Goal: Communication & Community: Share content

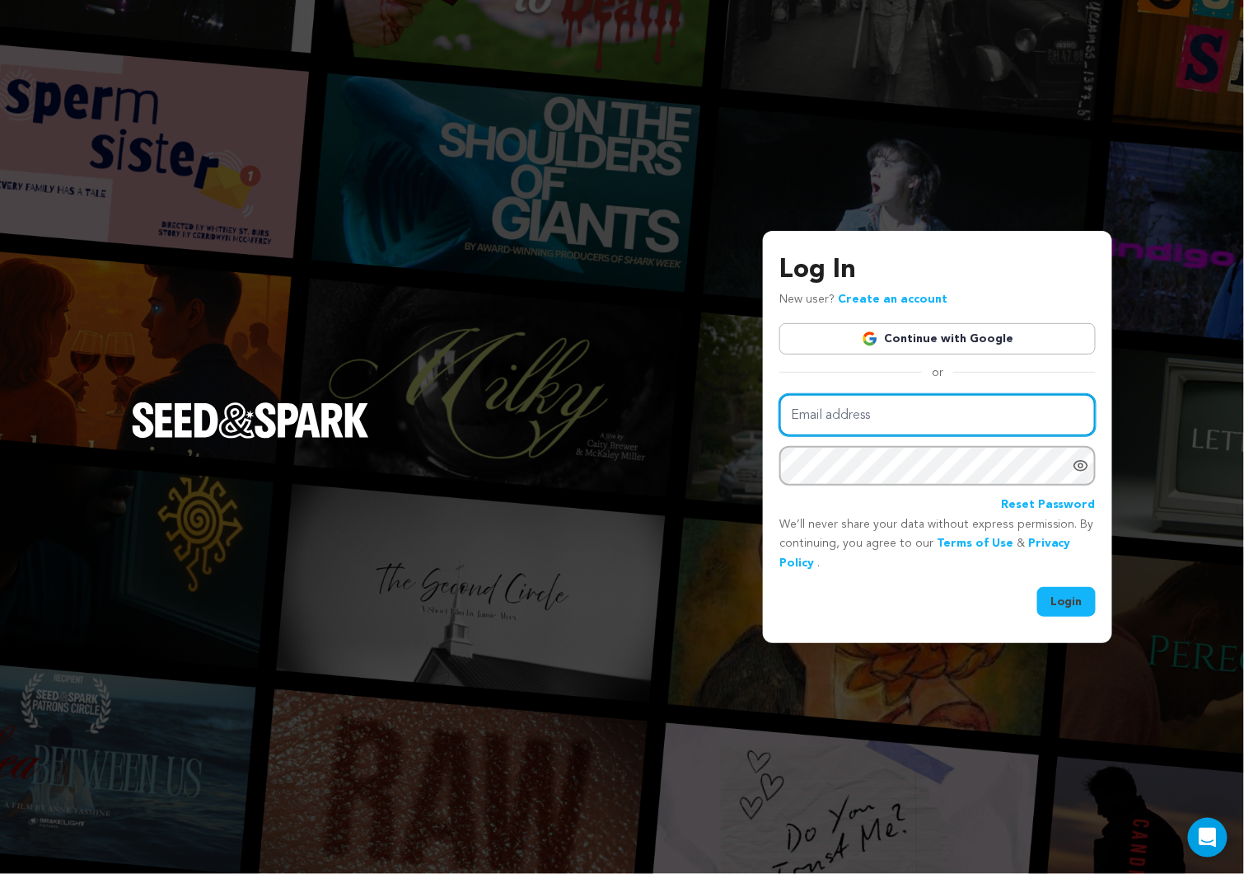
type input "cuttothemonkey@gmail.com"
click at [1063, 597] on button "Login" at bounding box center [1067, 602] width 59 height 30
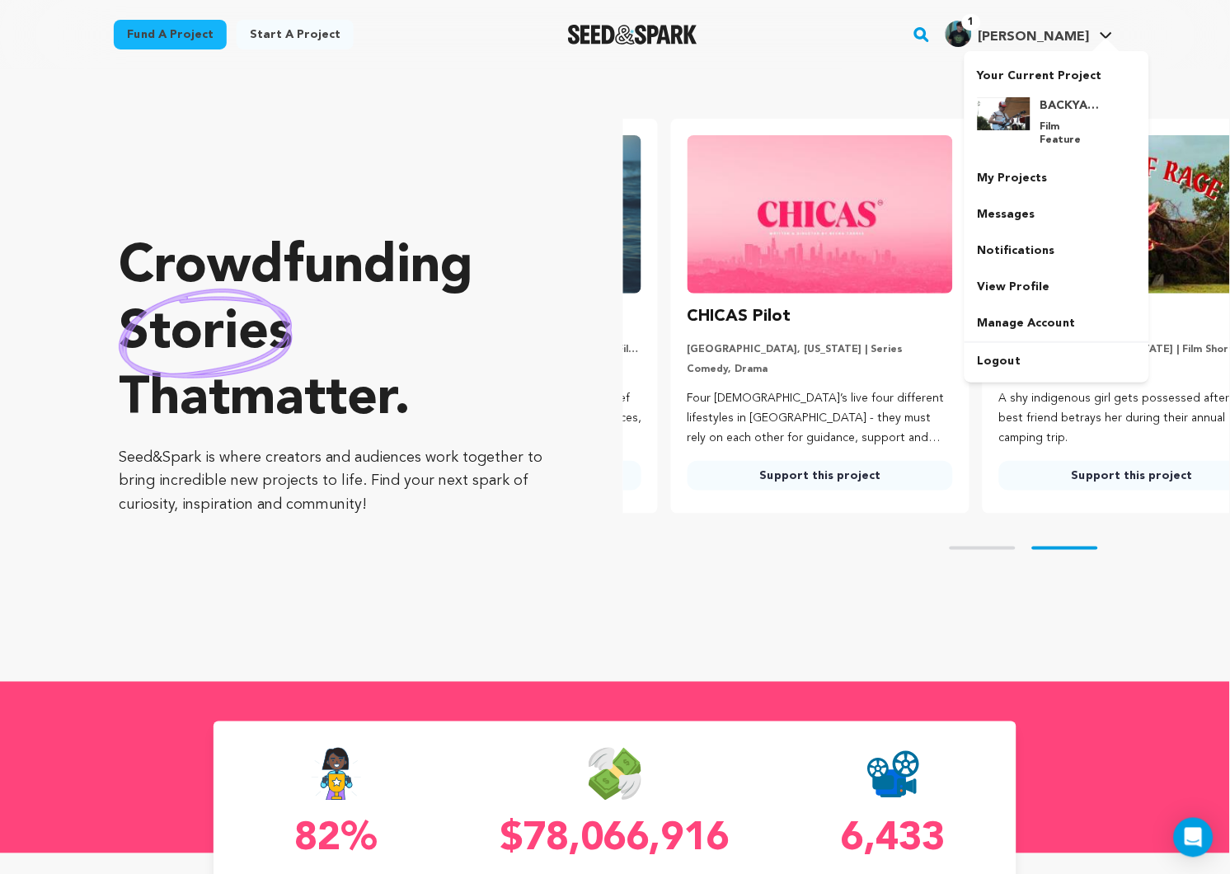
scroll to position [0, 325]
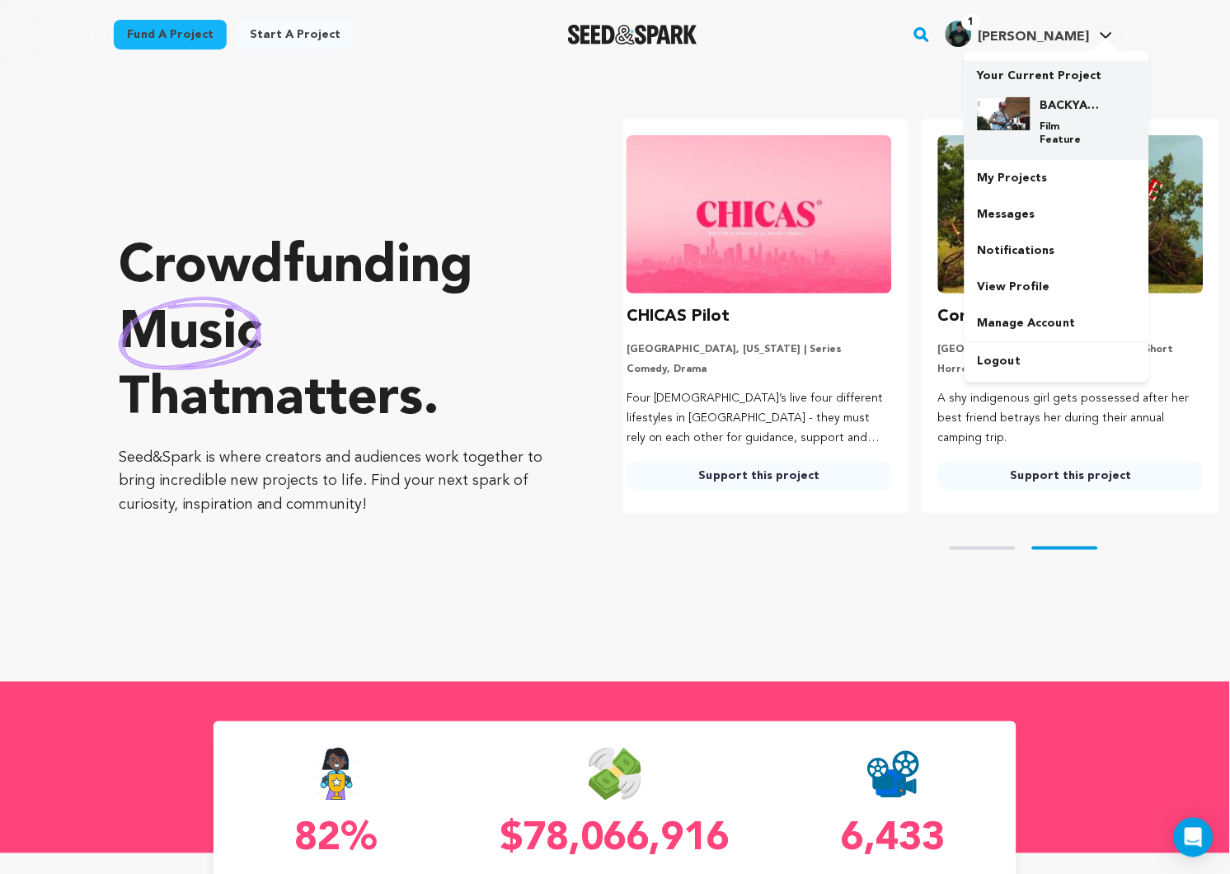
click at [1014, 130] on div at bounding box center [1003, 121] width 53 height 49
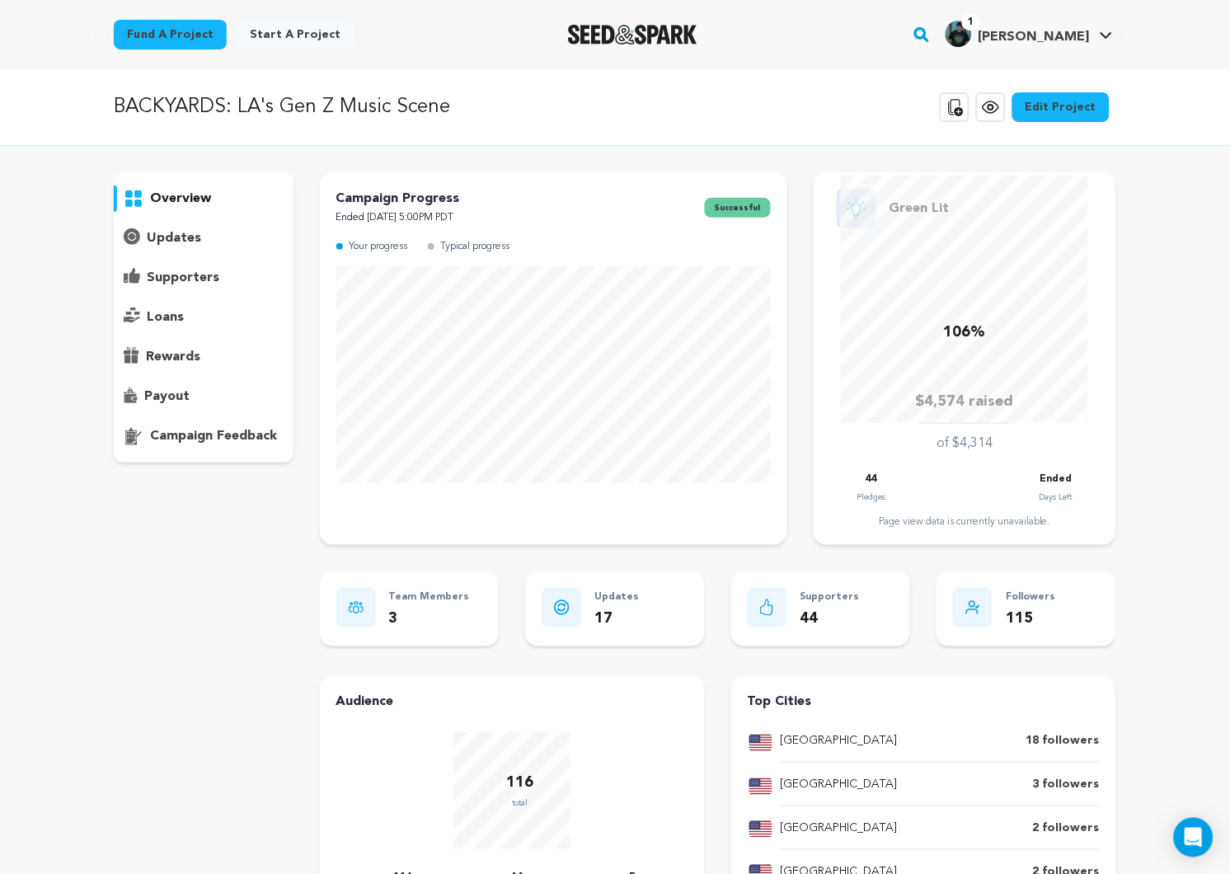
click at [171, 232] on p "updates" at bounding box center [174, 238] width 54 height 20
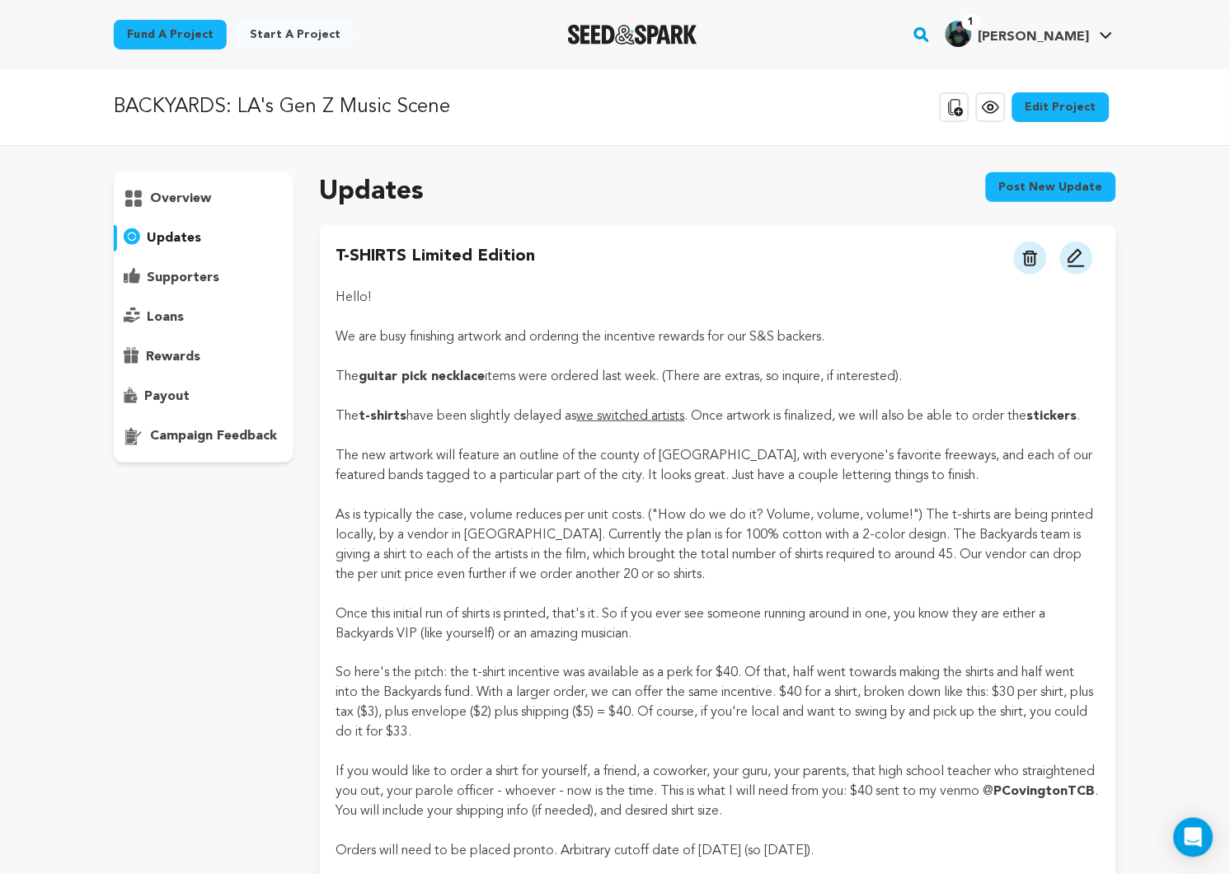
click at [1032, 180] on button "Post new update" at bounding box center [1051, 187] width 130 height 30
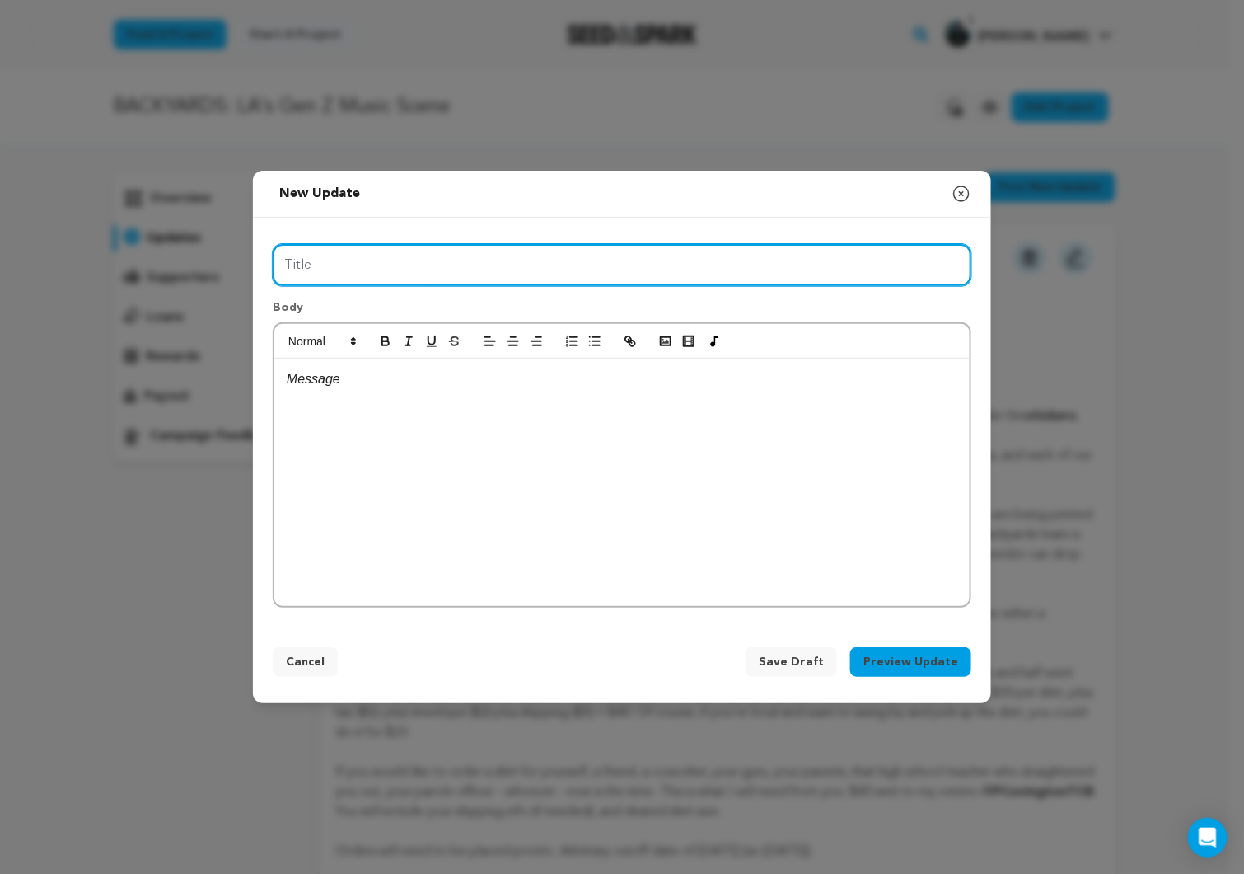
click at [504, 265] on input "Title" at bounding box center [622, 265] width 699 height 42
type input "Outtake!"
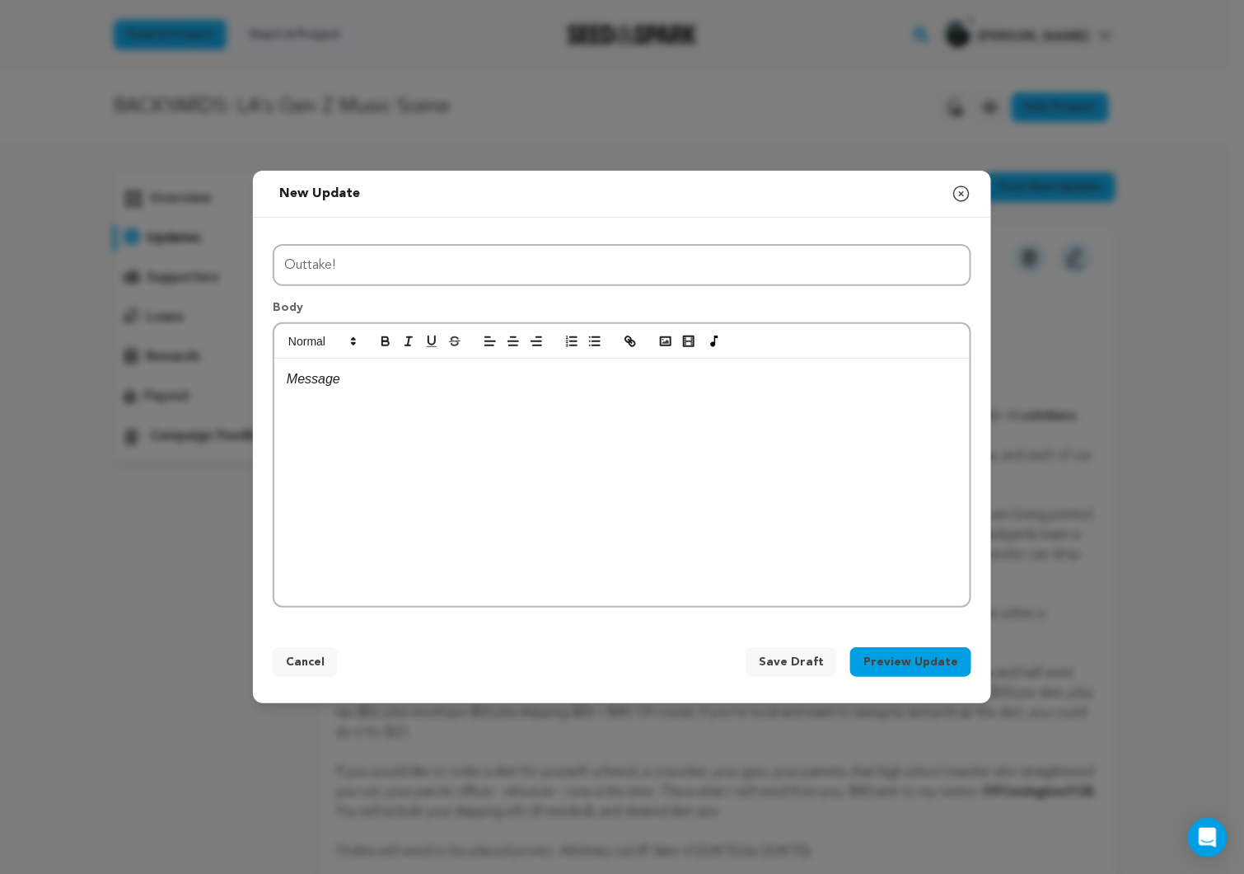
click at [485, 437] on div at bounding box center [622, 481] width 696 height 247
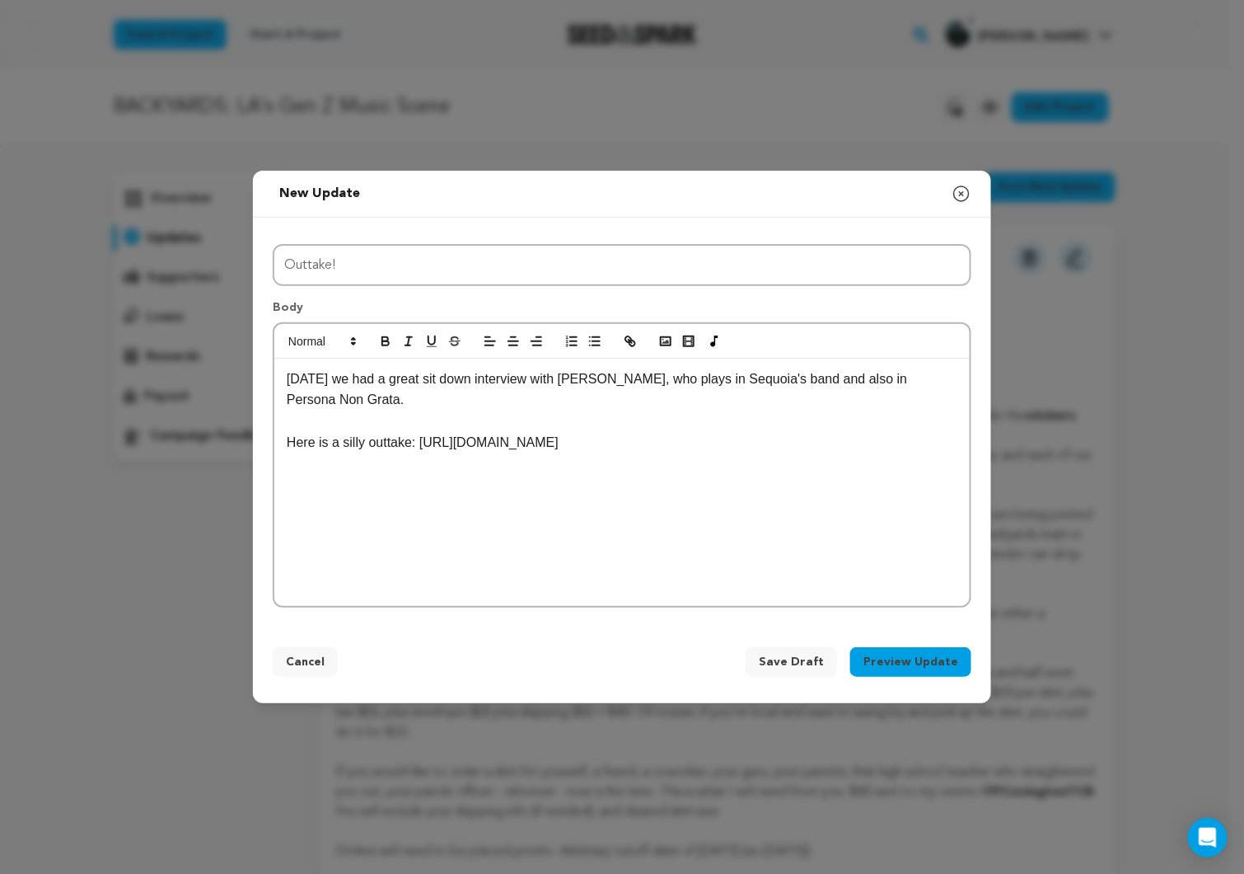
scroll to position [7, 1]
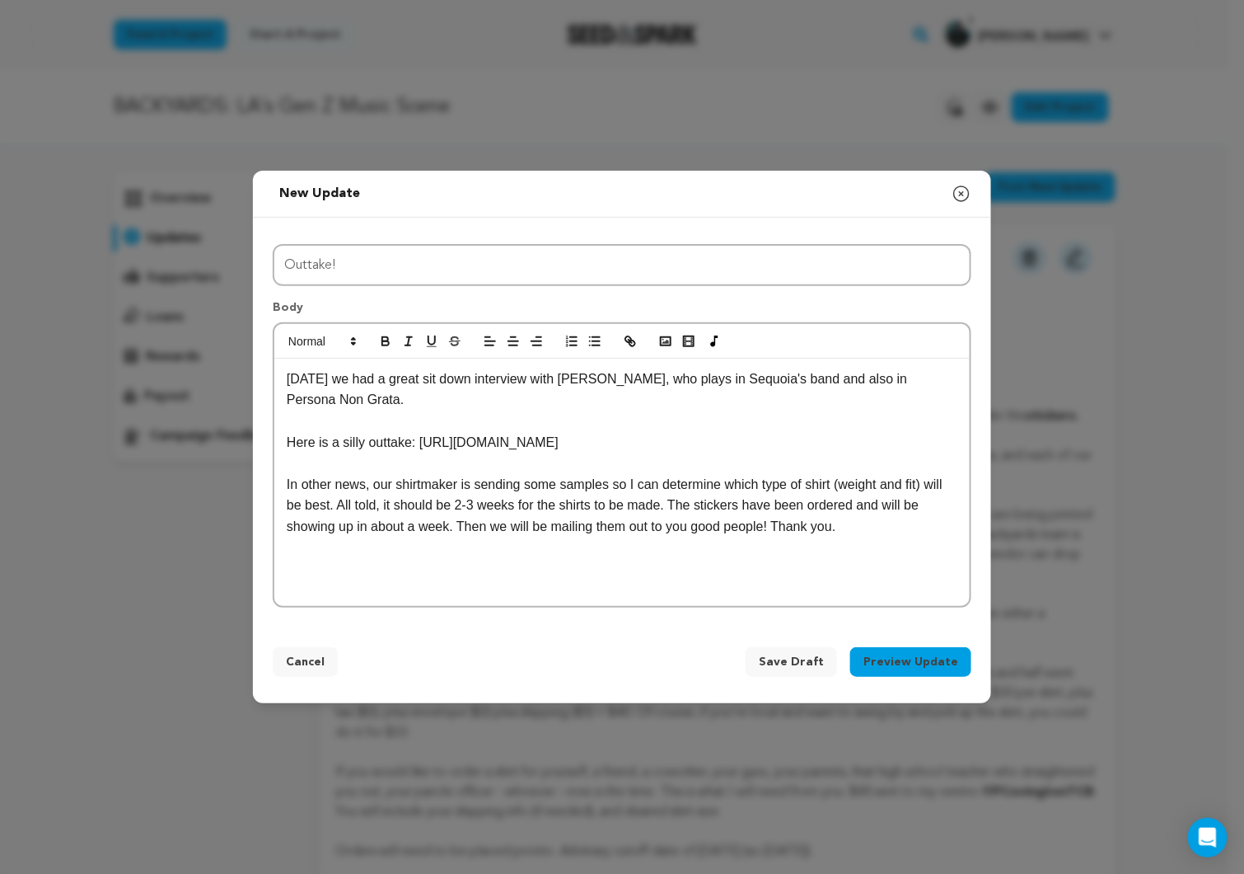
click at [812, 519] on p "In other news, our shirtmaker is sending some samples so I can determine which …" at bounding box center [622, 505] width 671 height 63
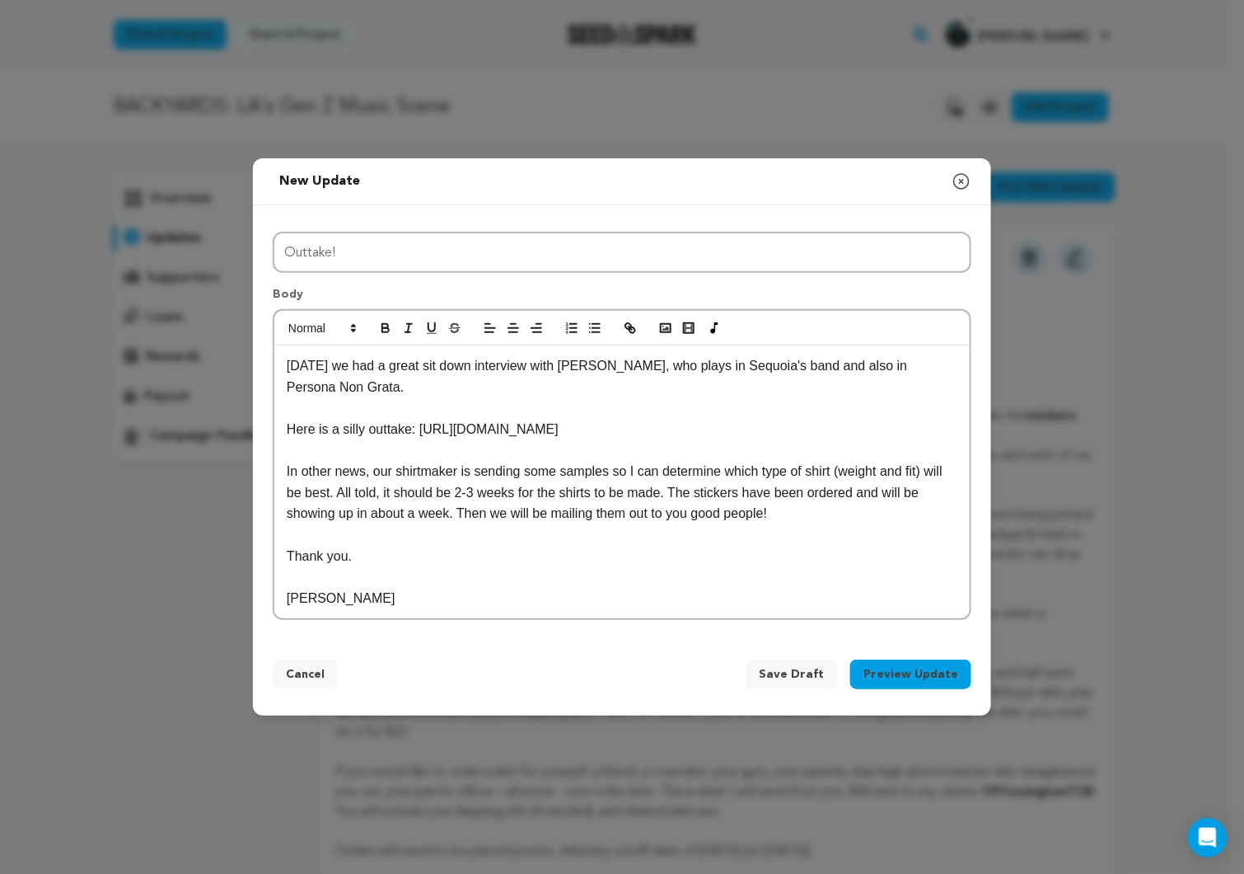
click at [906, 672] on button "Preview Update" at bounding box center [910, 674] width 121 height 30
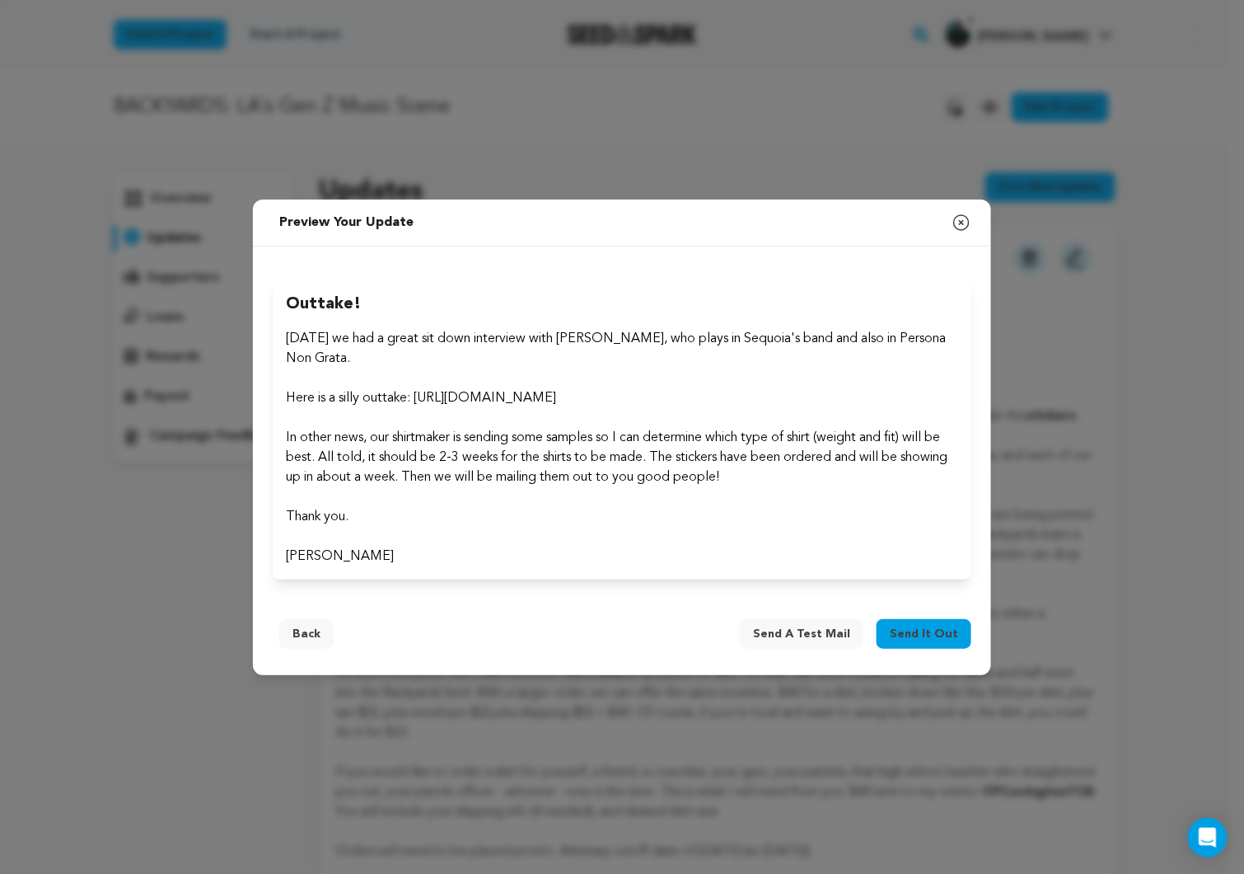
click at [675, 530] on p at bounding box center [622, 537] width 672 height 20
click at [480, 391] on p "Here is a silly outtake: [URL][DOMAIN_NAME]" at bounding box center [622, 398] width 672 height 20
click at [301, 629] on button "Back" at bounding box center [306, 634] width 54 height 30
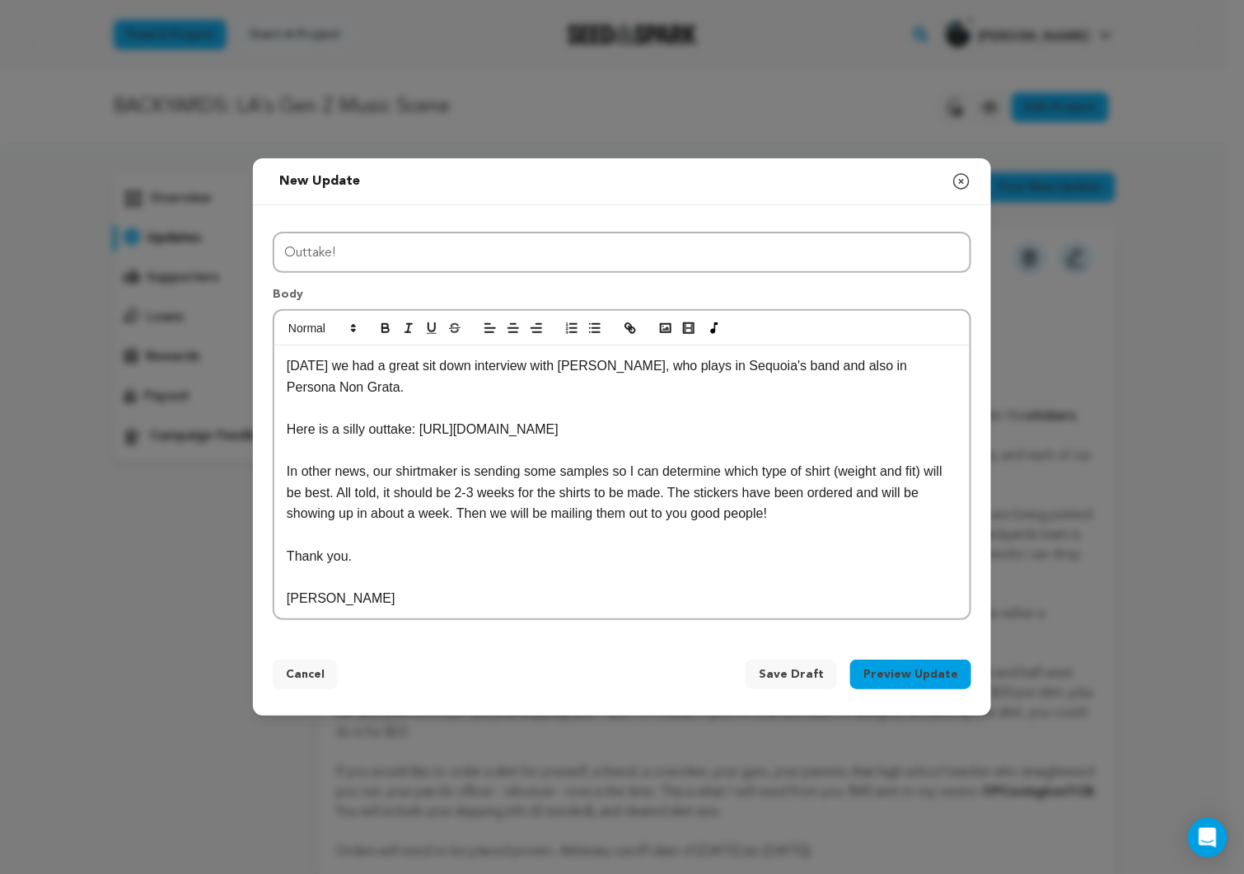
drag, startPoint x: 432, startPoint y: 430, endPoint x: 554, endPoint y: 427, distance: 122.0
click at [554, 427] on p "Here is a silly outtake: [URL][DOMAIN_NAME]" at bounding box center [622, 429] width 671 height 21
click at [691, 329] on rect "button" at bounding box center [689, 328] width 7 height 2
paste input "[URL][DOMAIN_NAME]"
type input "[URL][DOMAIN_NAME]"
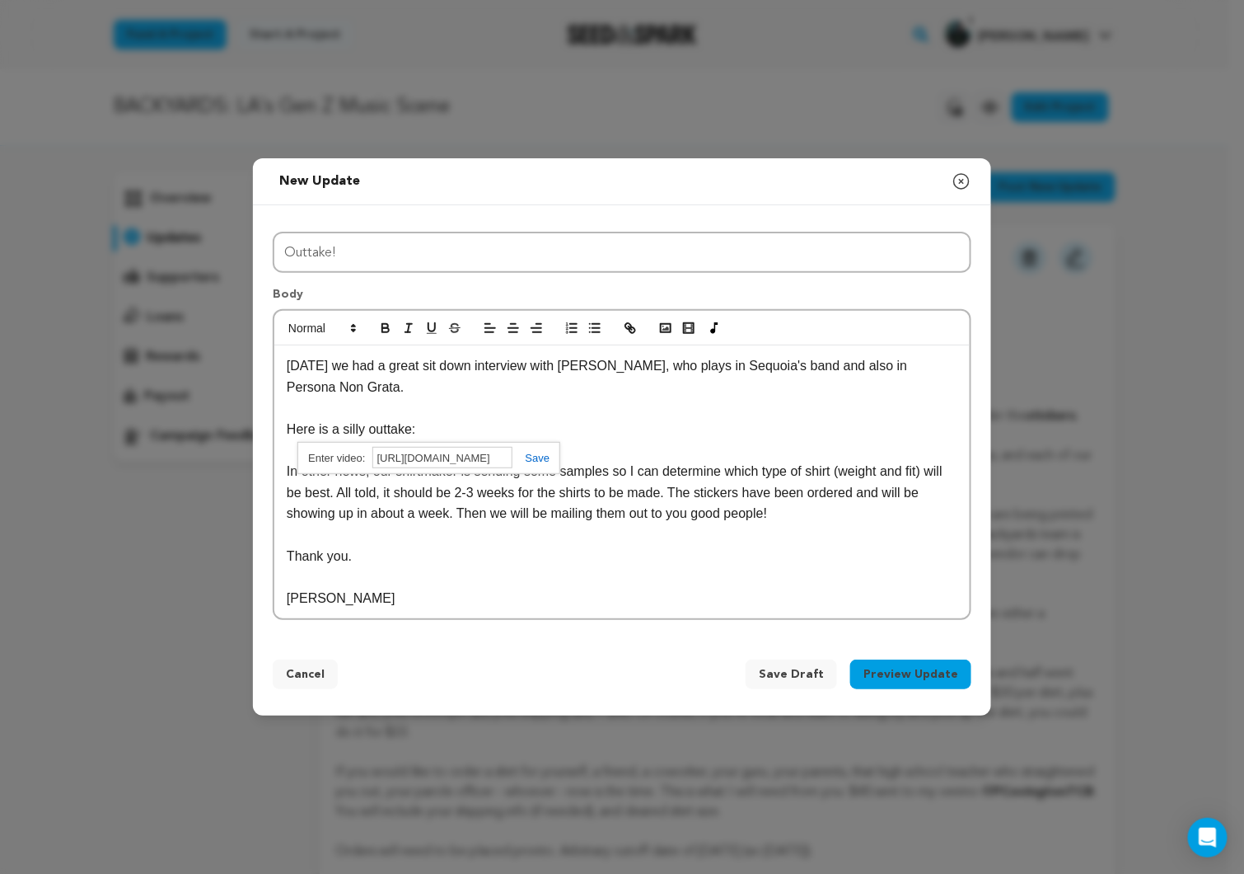
click at [534, 463] on link at bounding box center [532, 458] width 38 height 12
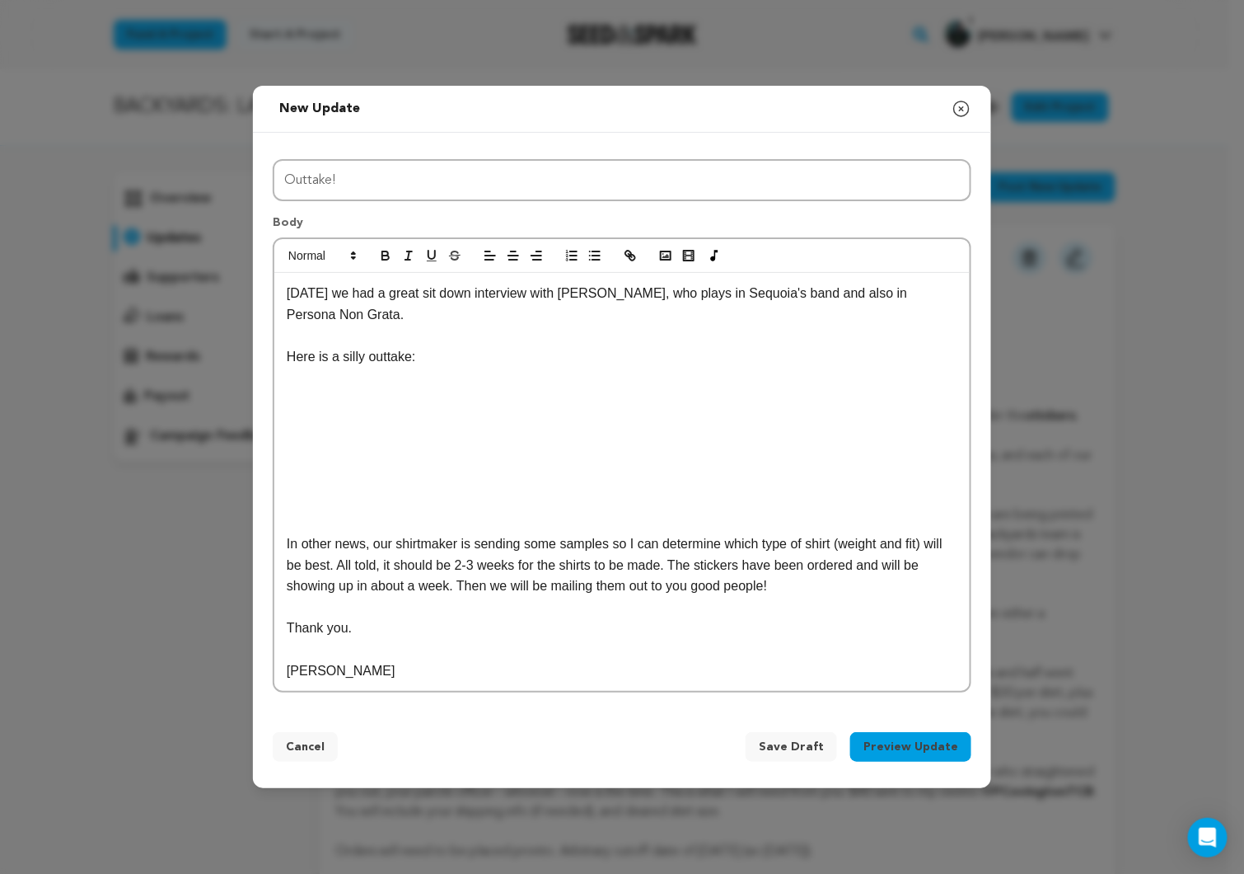
click at [913, 732] on button "Preview Update" at bounding box center [910, 747] width 121 height 30
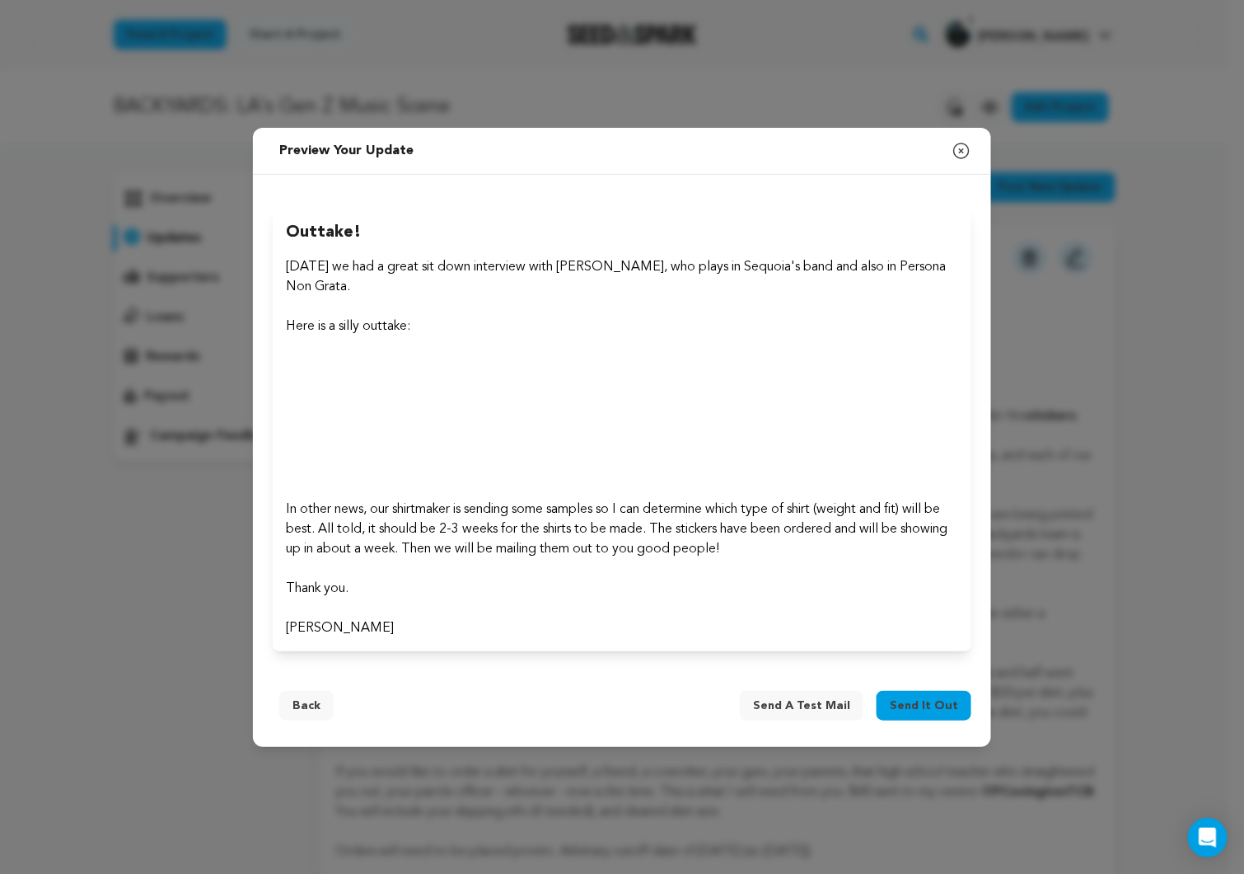
click at [436, 286] on p "[DATE] we had a great sit down interview with [PERSON_NAME], who plays in Sequo…" at bounding box center [622, 277] width 672 height 40
click at [435, 283] on p "[DATE] we had a great sit down interview with [PERSON_NAME], who plays in Sequo…" at bounding box center [622, 277] width 672 height 40
click at [387, 287] on p "[DATE] we had a great sit down interview with [PERSON_NAME], who plays in Sequo…" at bounding box center [622, 277] width 672 height 40
click at [711, 391] on div "[DATE] we had a great sit down interview with [PERSON_NAME], who plays in Sequo…" at bounding box center [622, 441] width 672 height 394
click at [331, 702] on button "Back" at bounding box center [306, 706] width 54 height 30
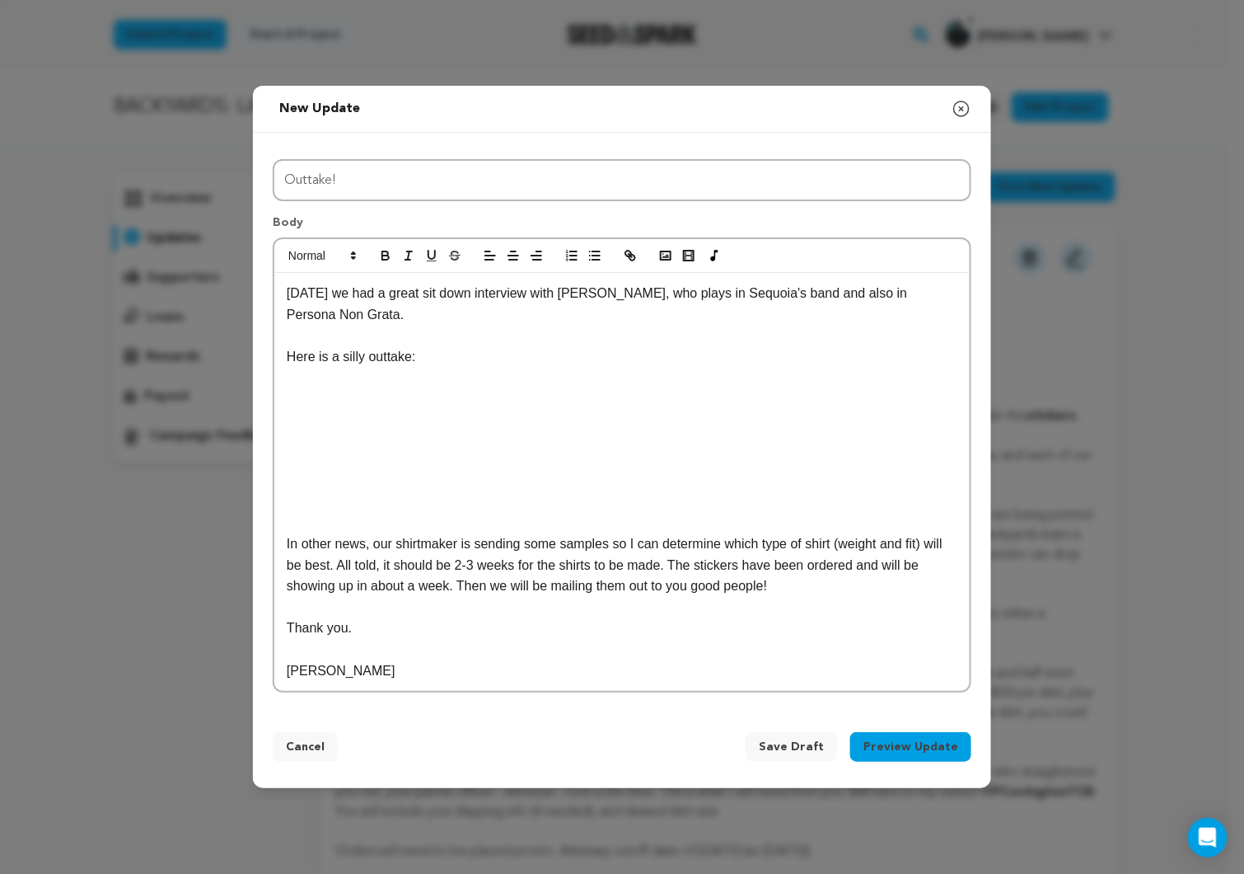
click at [469, 319] on p "[DATE] we had a great sit down interview with [PERSON_NAME], who plays in Sequo…" at bounding box center [622, 304] width 671 height 42
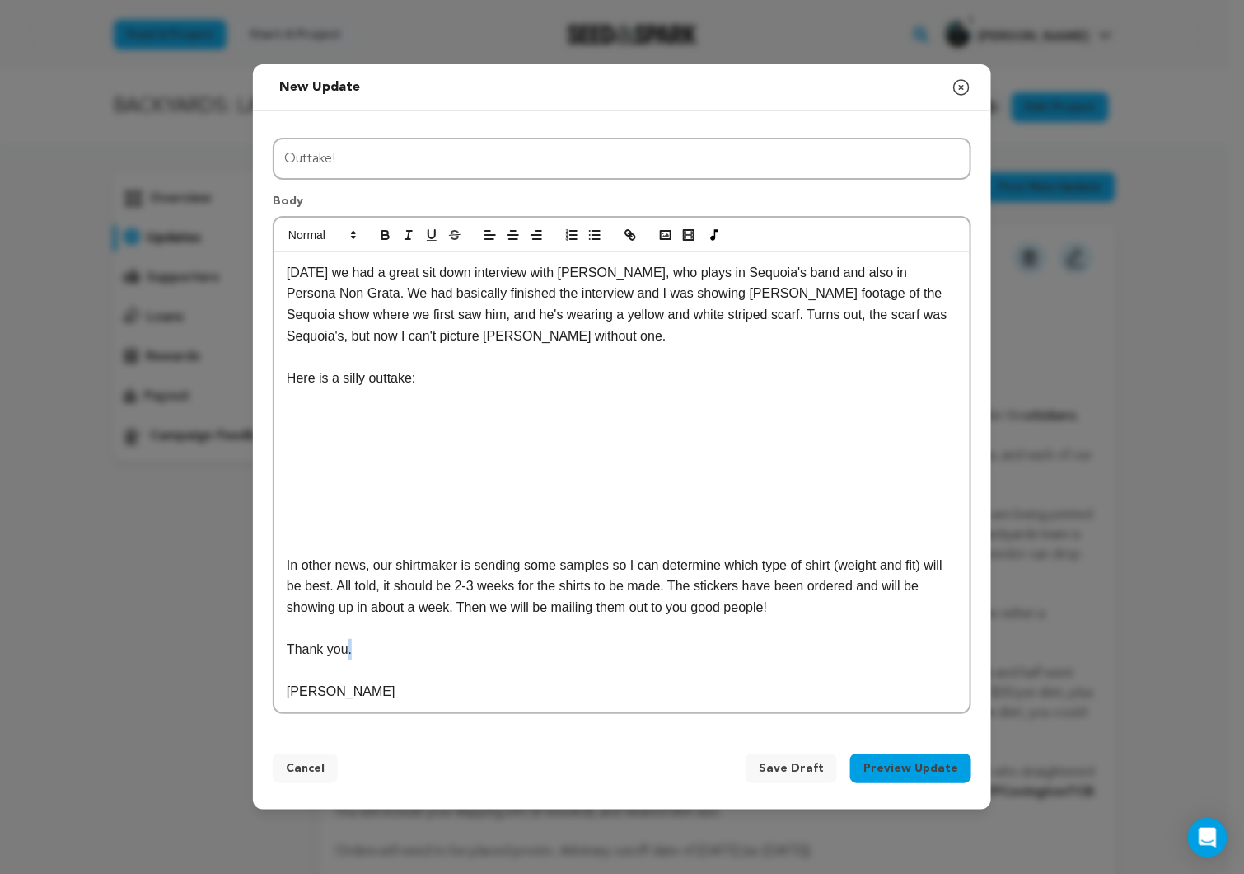
drag, startPoint x: 348, startPoint y: 647, endPoint x: 362, endPoint y: 647, distance: 14.0
click at [362, 647] on p "Thank you." at bounding box center [622, 649] width 671 height 21
click at [424, 660] on p at bounding box center [622, 670] width 671 height 21
click at [660, 278] on p "[DATE] we had a great sit down interview with [PERSON_NAME], who plays in Sequo…" at bounding box center [622, 304] width 671 height 84
drag, startPoint x: 353, startPoint y: 294, endPoint x: 396, endPoint y: 316, distance: 49.0
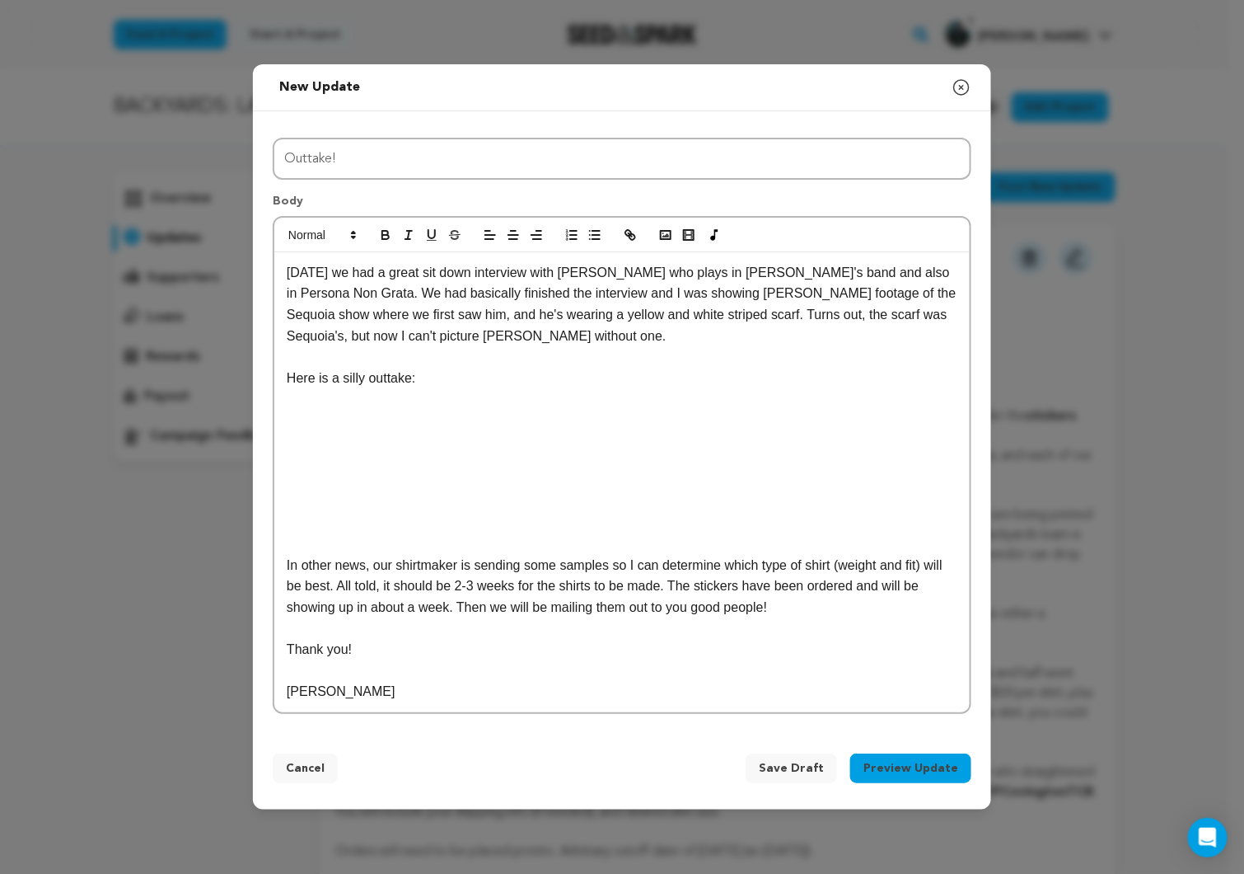
click at [353, 294] on p "[DATE] we had a great sit down interview with [PERSON_NAME] who plays in [PERSO…" at bounding box center [622, 304] width 671 height 84
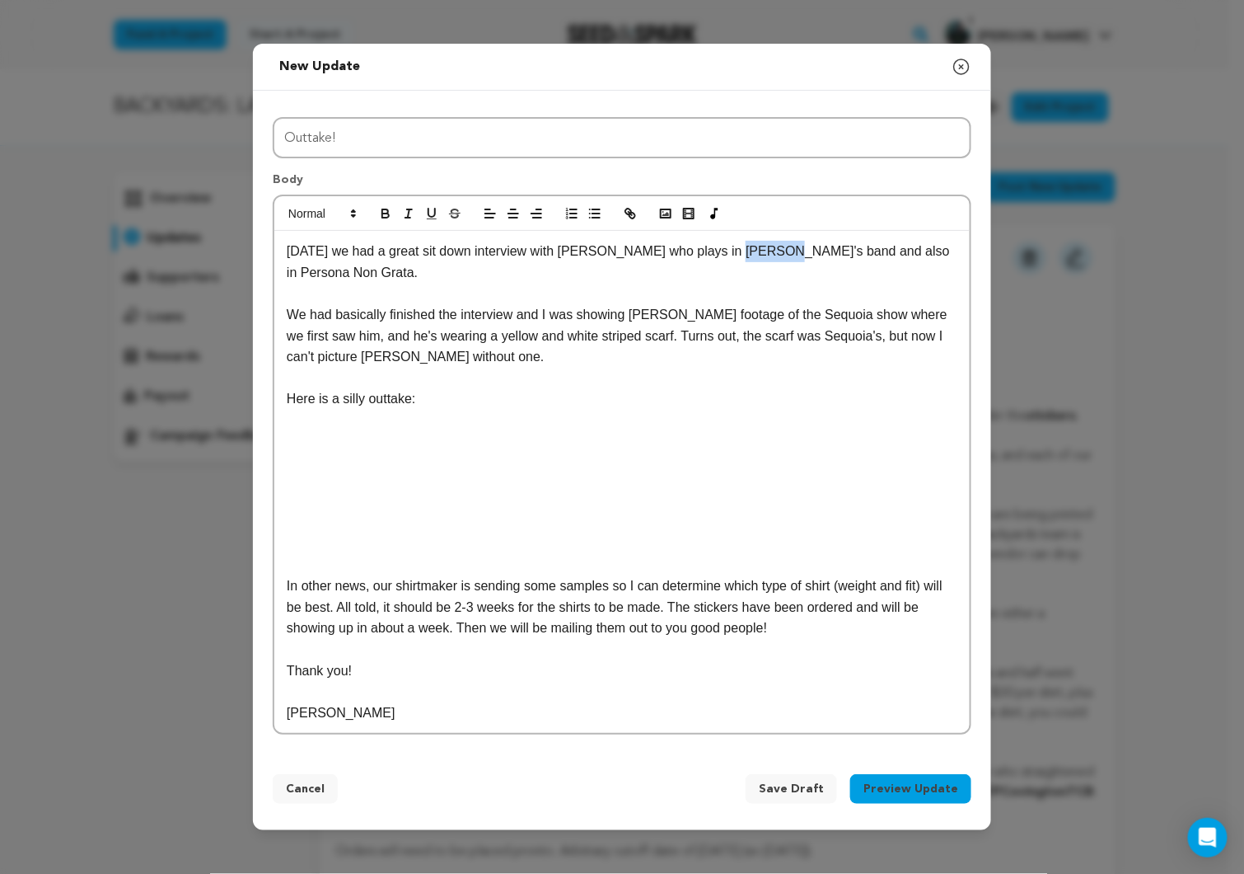
drag, startPoint x: 740, startPoint y: 255, endPoint x: 788, endPoint y: 256, distance: 47.8
click at [788, 256] on p "[DATE] we had a great sit down interview with [PERSON_NAME] who plays in [PERSO…" at bounding box center [622, 262] width 671 height 42
click at [387, 213] on icon "button" at bounding box center [385, 213] width 15 height 15
drag, startPoint x: 290, startPoint y: 279, endPoint x: 399, endPoint y: 279, distance: 108.8
click at [399, 279] on p "[DATE] we had a great sit down interview with [PERSON_NAME] who plays in [PERSO…" at bounding box center [622, 262] width 671 height 42
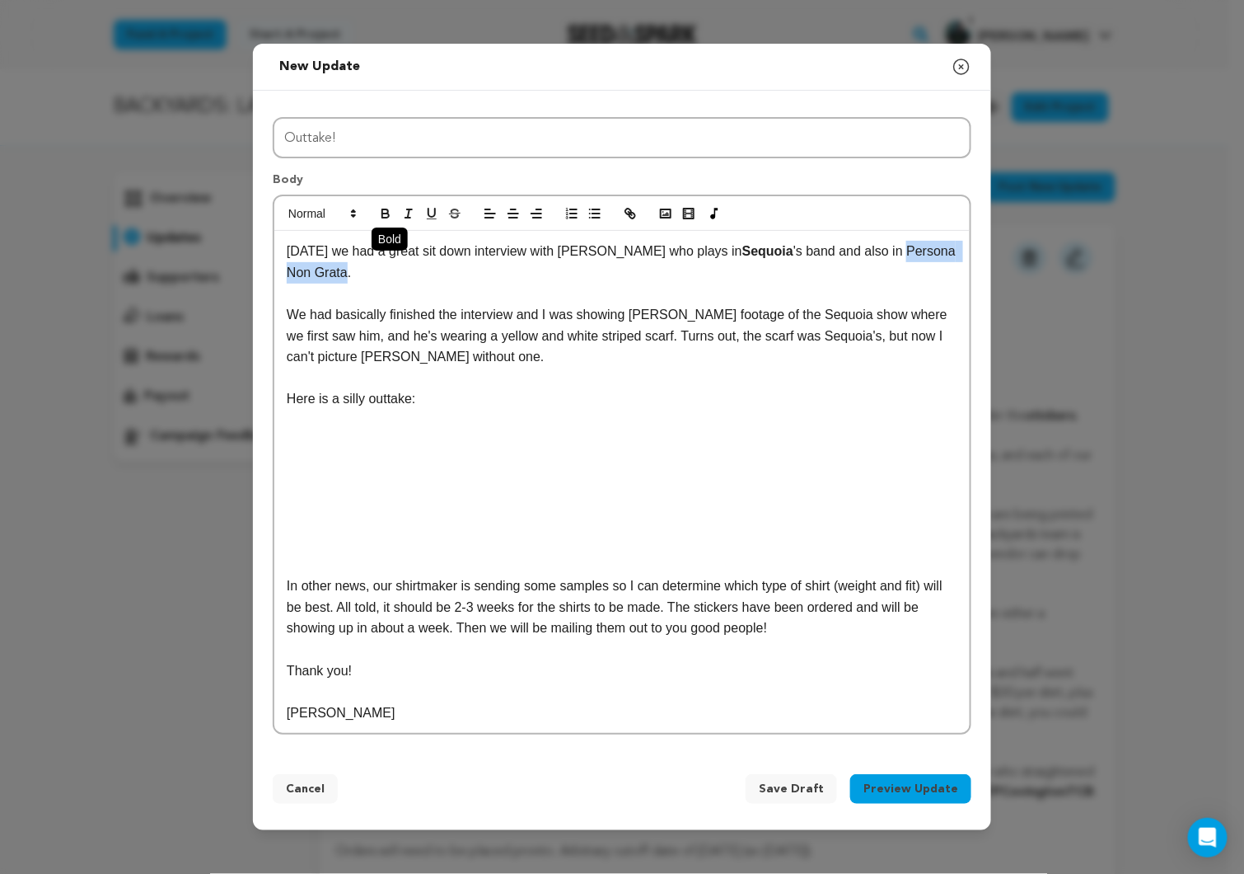
click at [383, 213] on icon "button" at bounding box center [385, 211] width 6 height 4
click at [530, 288] on p at bounding box center [622, 293] width 671 height 21
click at [726, 259] on p "[DATE] we had a great sit down interview with [PERSON_NAME] who plays in [PERSO…" at bounding box center [622, 262] width 671 height 42
click at [527, 364] on p "We had basically finished the interview and I was showing [PERSON_NAME] footage…" at bounding box center [622, 335] width 671 height 63
click at [920, 777] on button "Preview Update" at bounding box center [910, 789] width 121 height 30
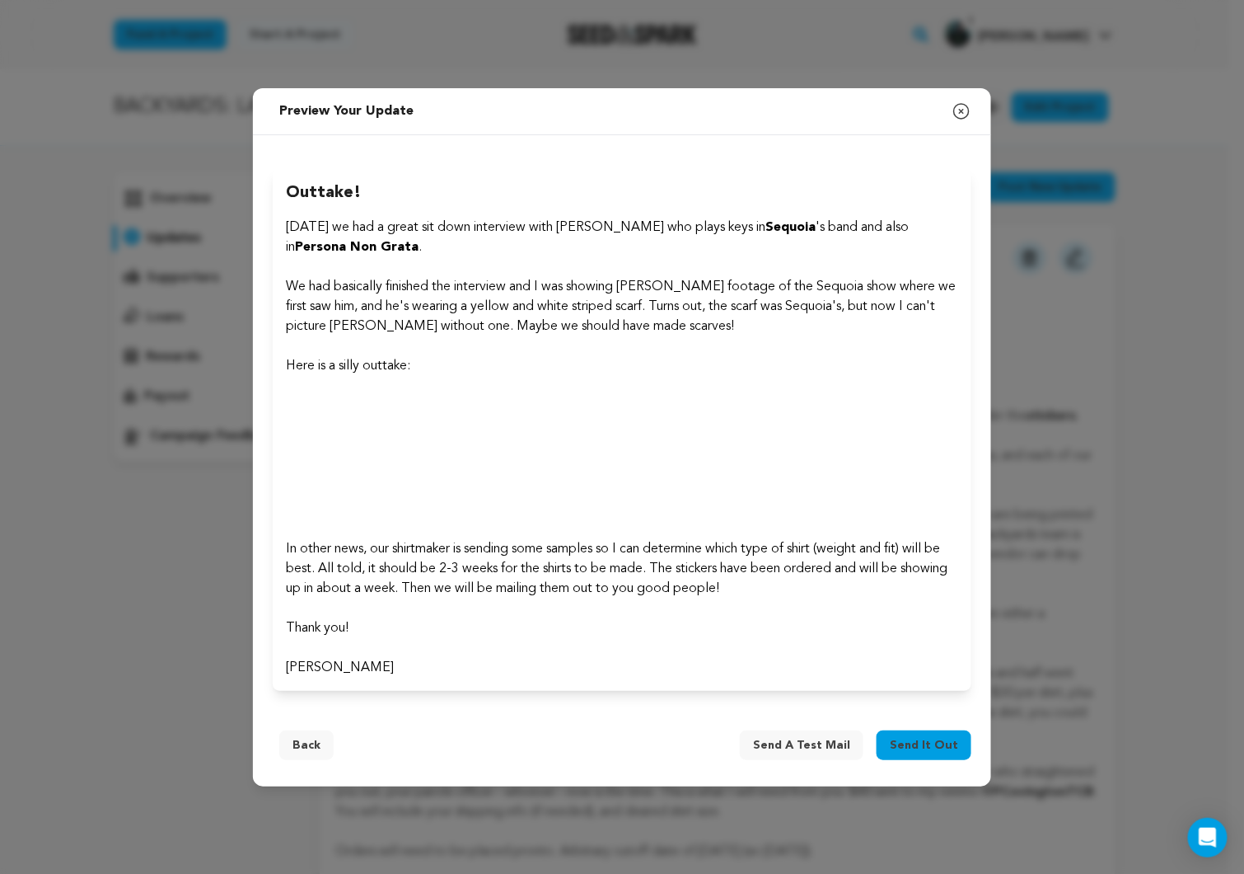
click at [921, 745] on span "Send it out" at bounding box center [924, 745] width 68 height 16
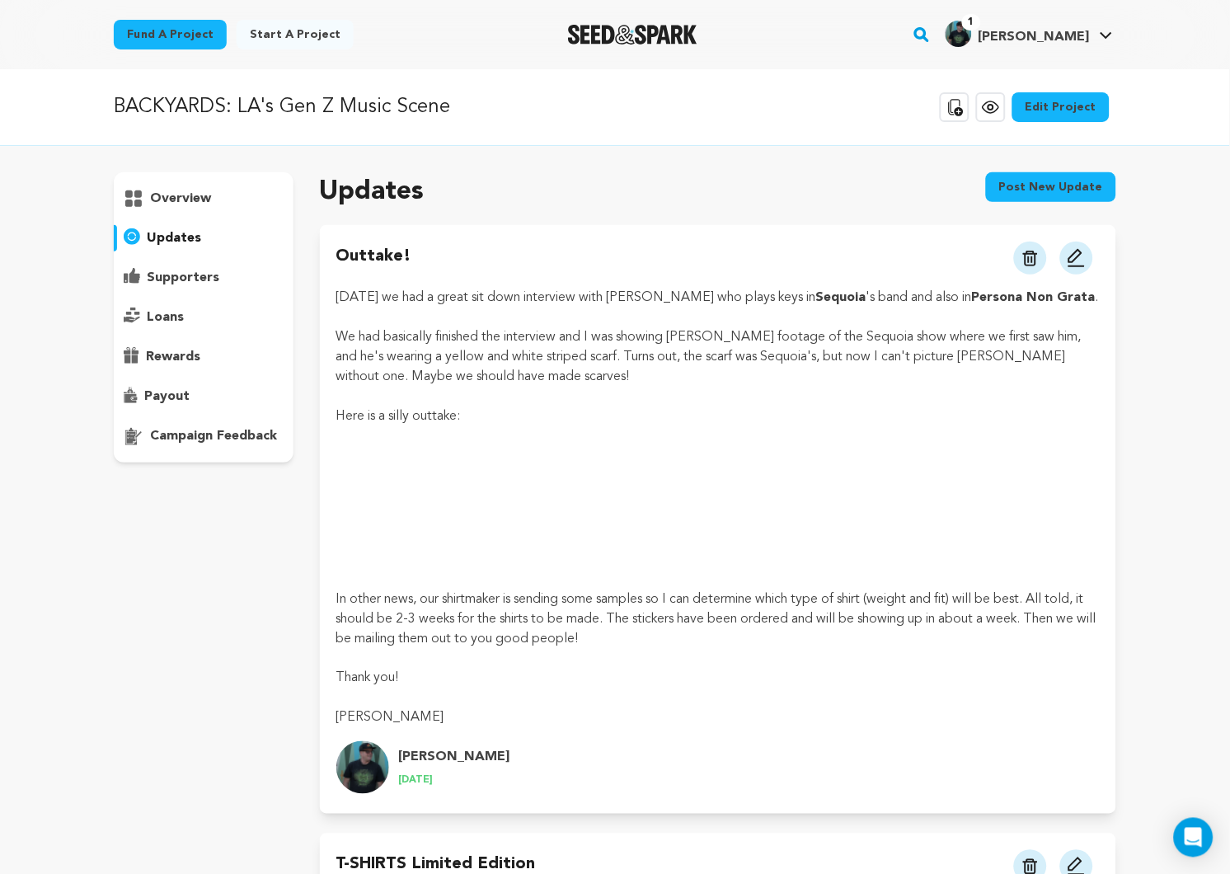
click at [899, 475] on div "Today we had a great sit down interview with Ethan Gonzales who plays keys in S…" at bounding box center [717, 508] width 763 height 440
click at [794, 429] on div "Today we had a great sit down interview with Ethan Gonzales who plays keys in S…" at bounding box center [717, 508] width 763 height 440
click at [174, 229] on p "updates" at bounding box center [174, 238] width 54 height 20
